Goal: Find specific page/section: Find specific page/section

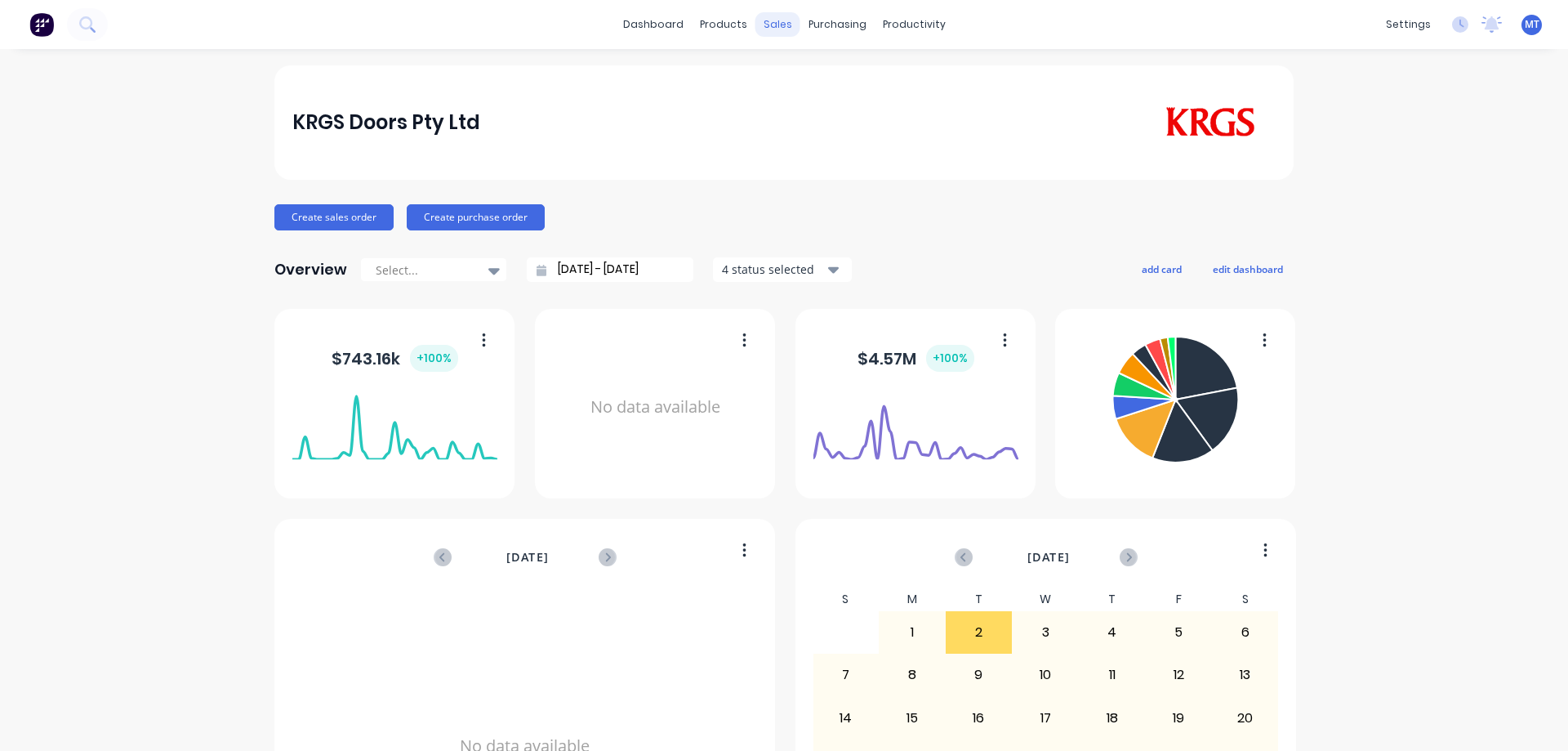
click at [779, 31] on div "sales" at bounding box center [778, 24] width 45 height 25
click at [809, 76] on div "Sales Orders" at bounding box center [832, 78] width 67 height 15
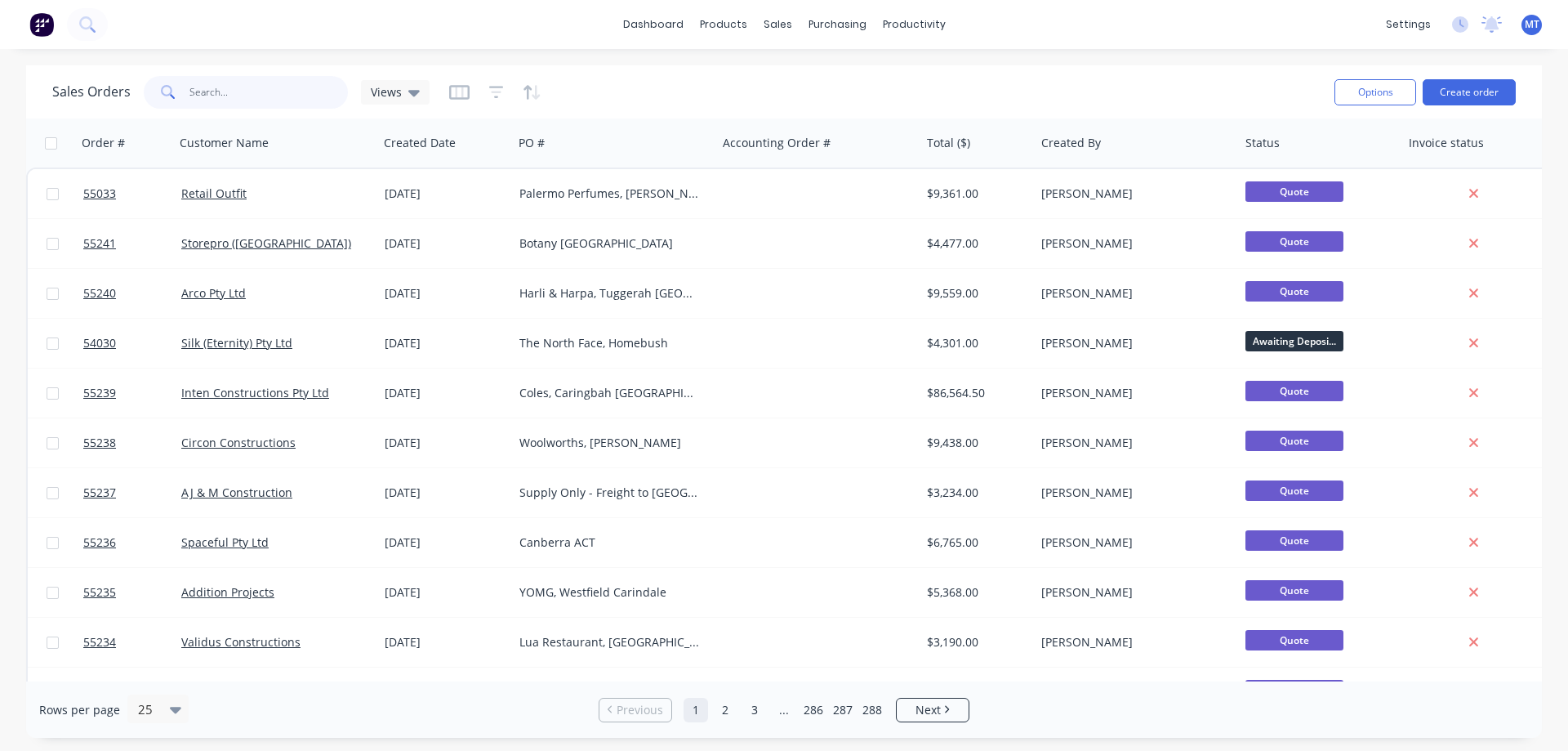
click at [245, 90] on input "text" at bounding box center [269, 91] width 159 height 32
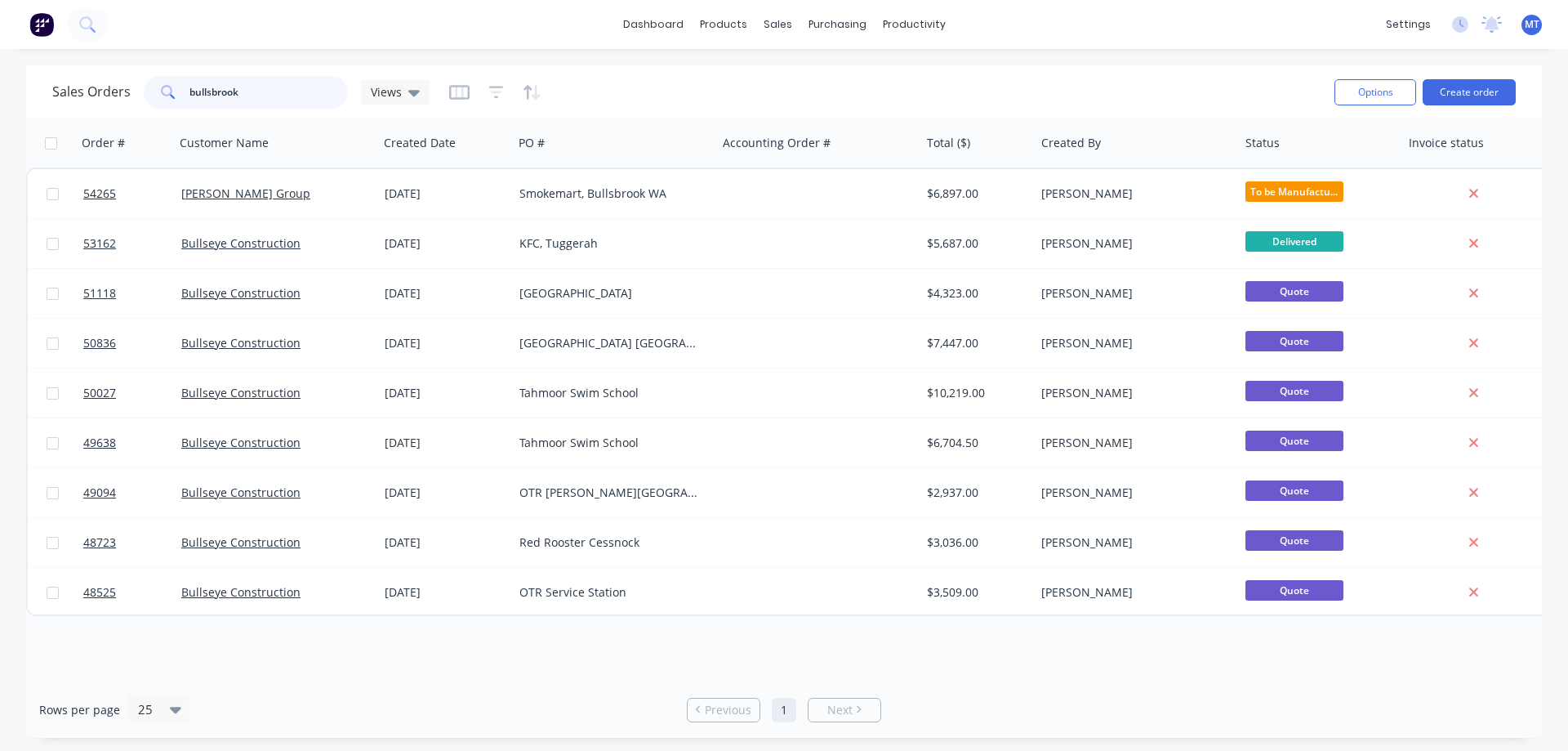
type input "bullsbrook"
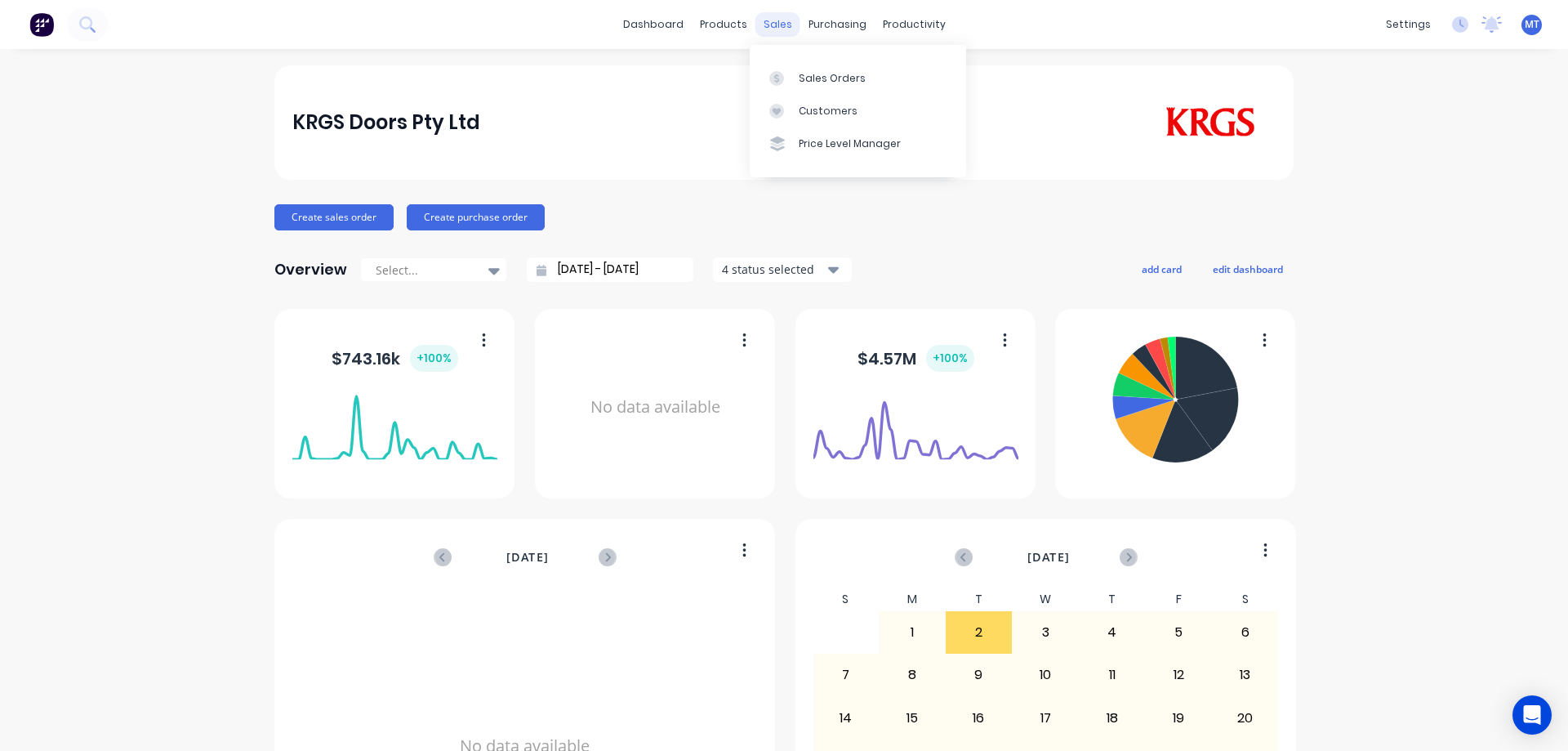
click at [763, 32] on div "sales" at bounding box center [778, 24] width 45 height 25
click at [779, 70] on link "Sales Orders" at bounding box center [858, 77] width 217 height 32
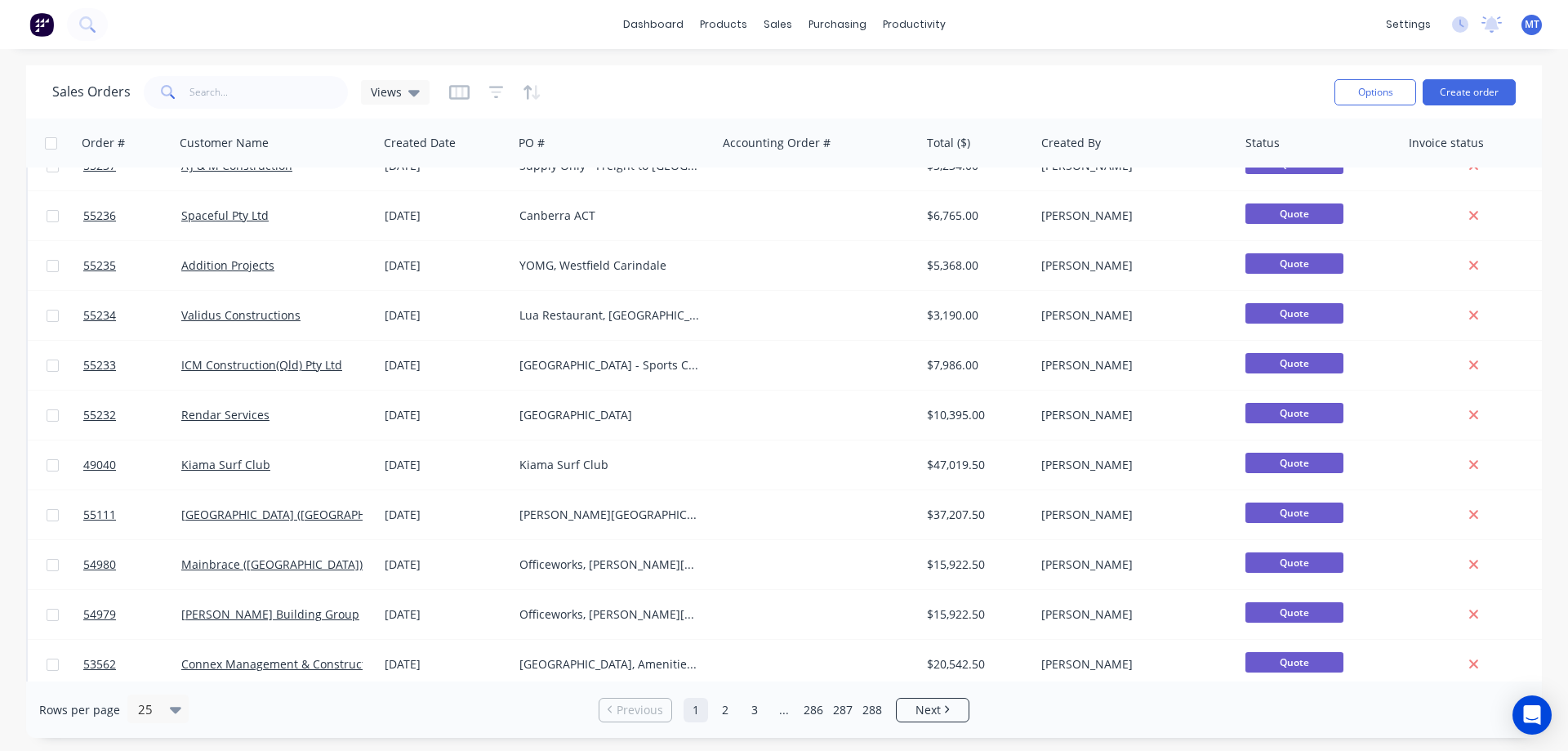
scroll to position [572, 0]
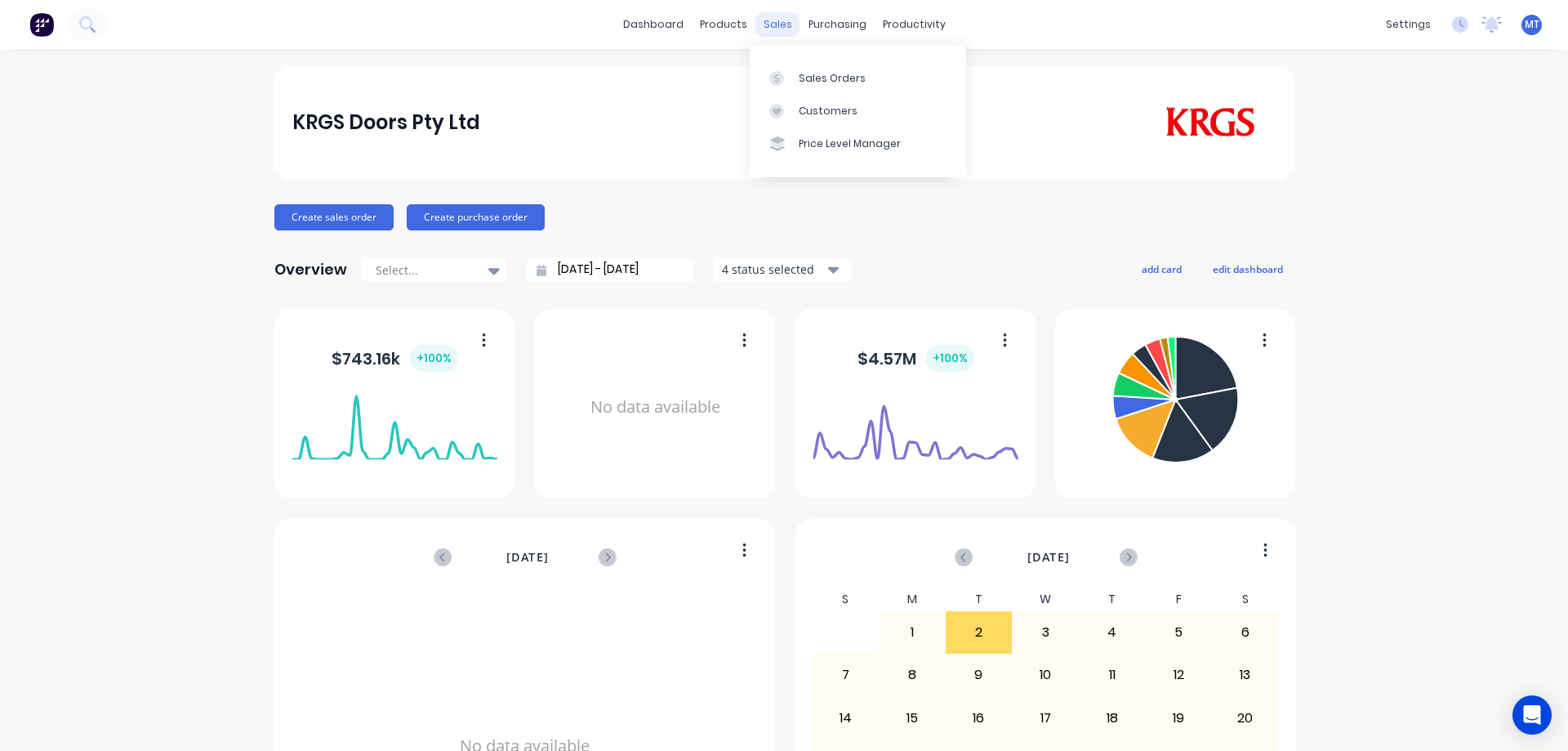
click at [767, 31] on div "sales" at bounding box center [778, 24] width 45 height 25
click at [807, 105] on div "Customers" at bounding box center [828, 111] width 59 height 15
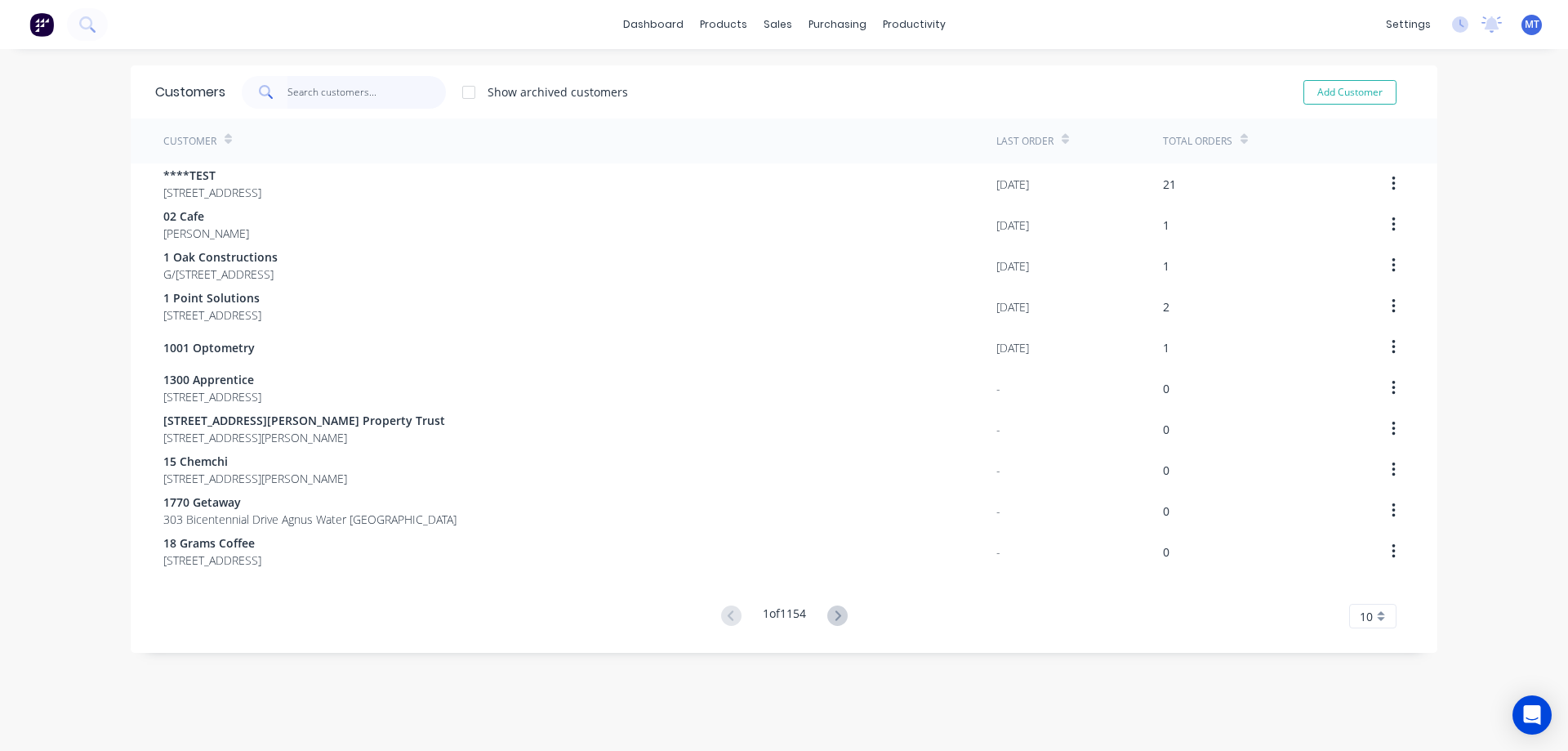
click at [310, 97] on input "text" at bounding box center [367, 91] width 159 height 32
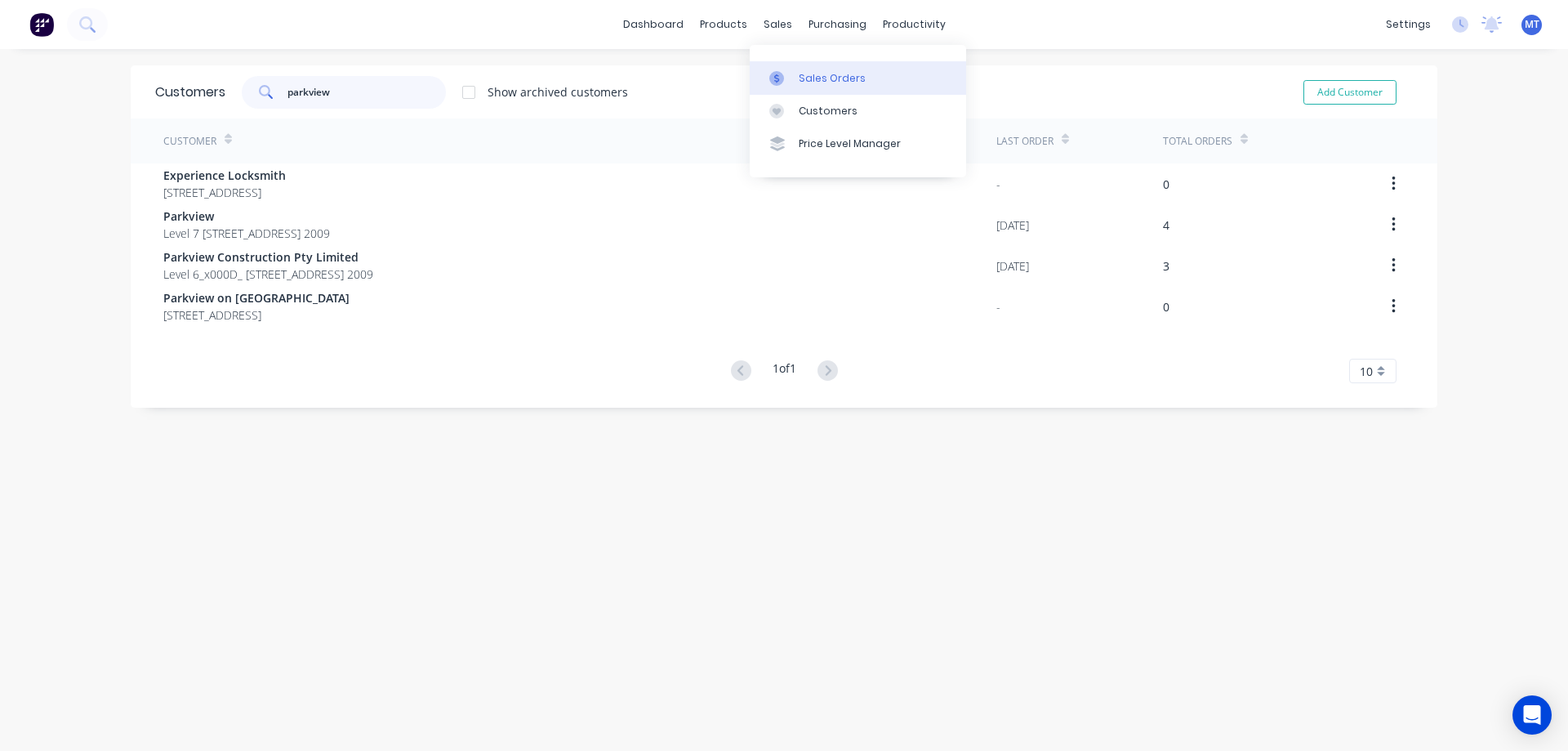
type input "parkview"
click at [786, 78] on div at bounding box center [781, 78] width 25 height 15
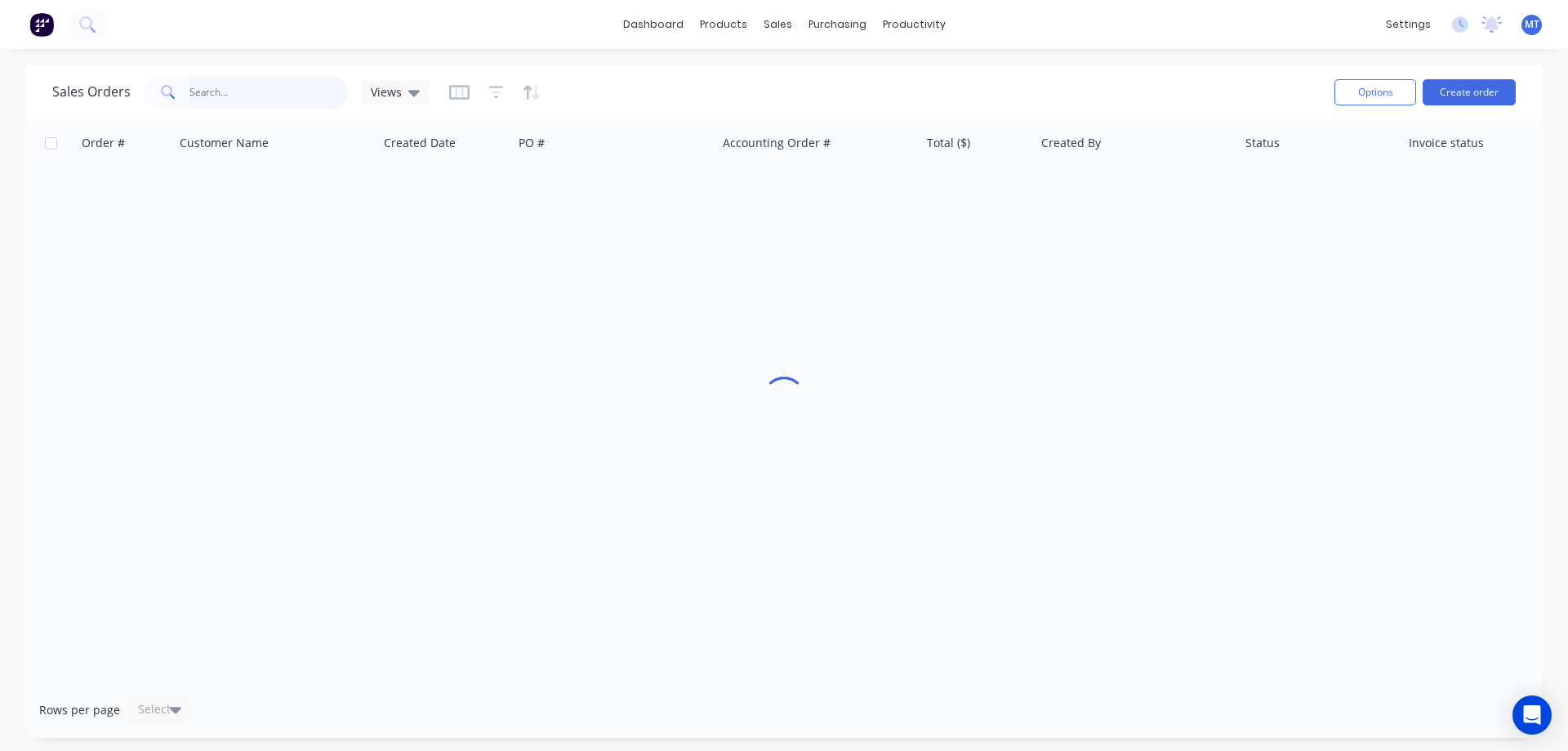
click at [341, 94] on input "text" at bounding box center [269, 91] width 159 height 32
type input "parkview"
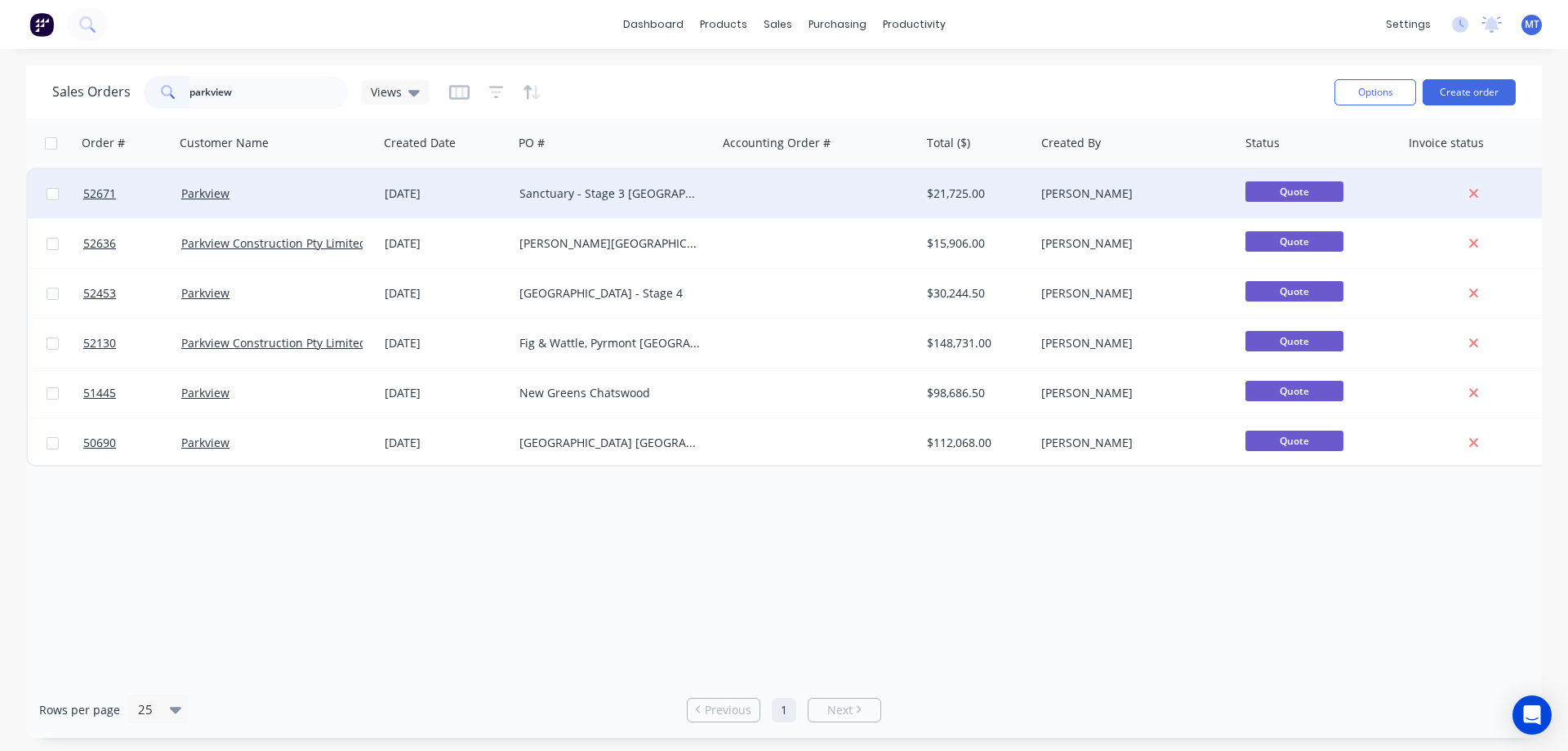
click at [340, 178] on div "Parkview" at bounding box center [277, 193] width 204 height 49
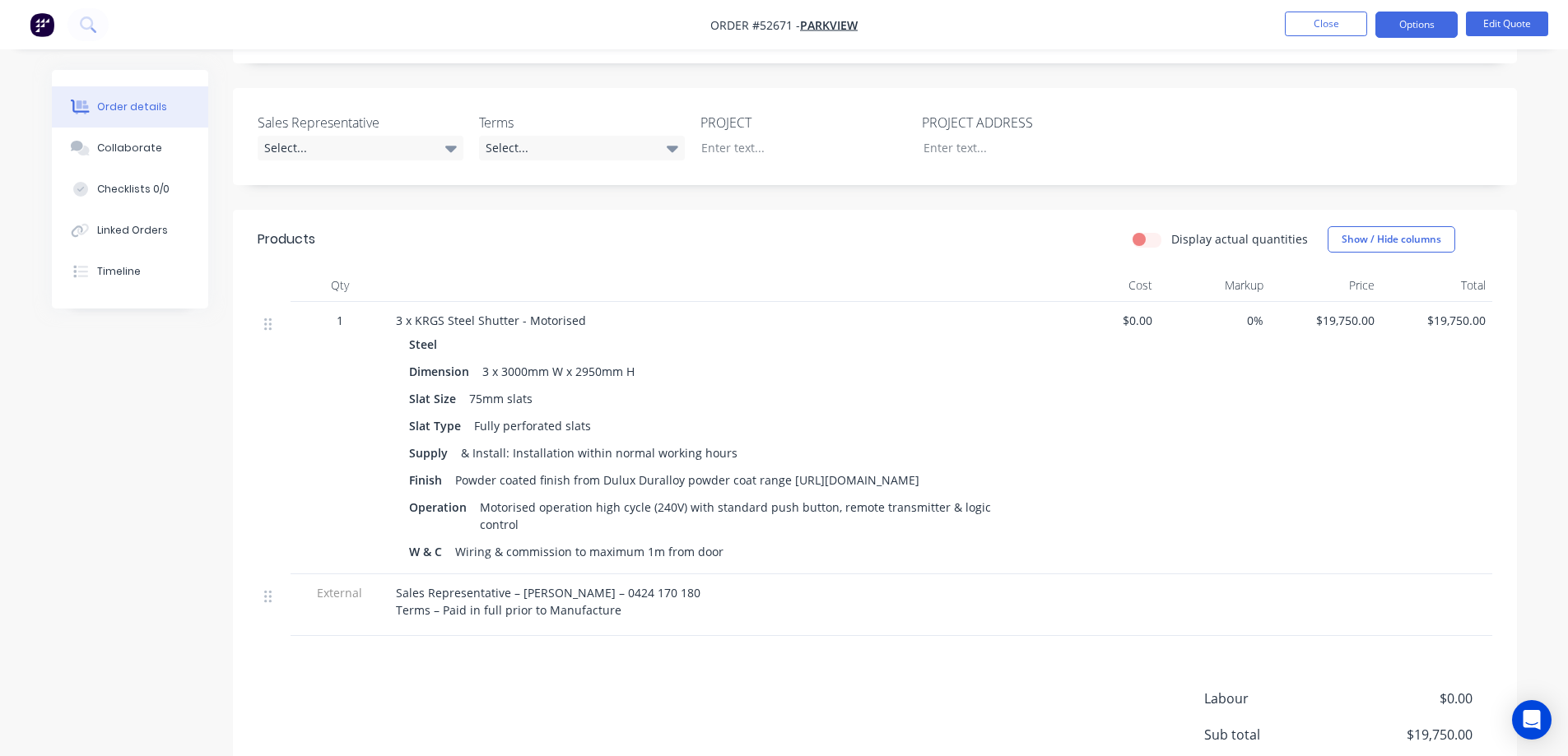
scroll to position [329, 0]
